Goal: Navigation & Orientation: Find specific page/section

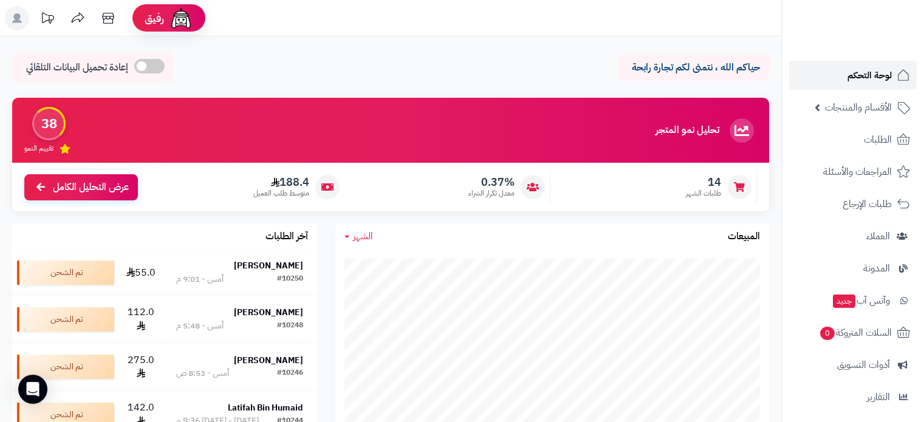
click at [876, 70] on span "لوحة التحكم" at bounding box center [870, 75] width 44 height 17
